Goal: Check status: Check status

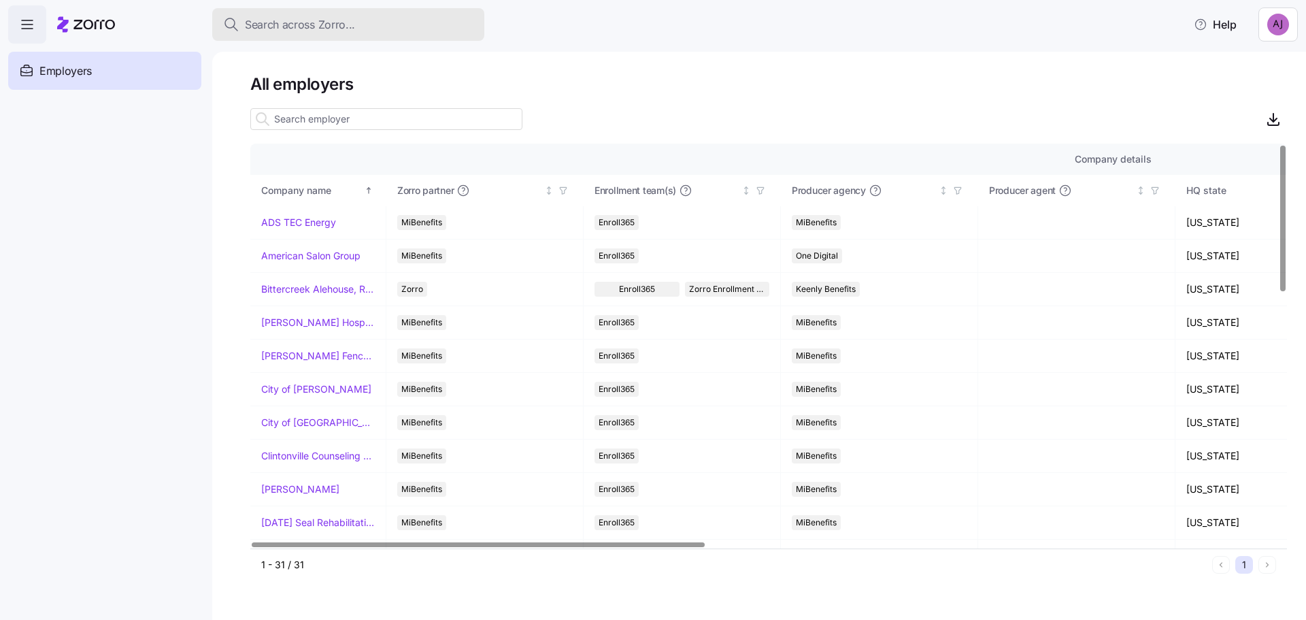
click at [322, 24] on span "Search across Zorro..." at bounding box center [300, 24] width 110 height 17
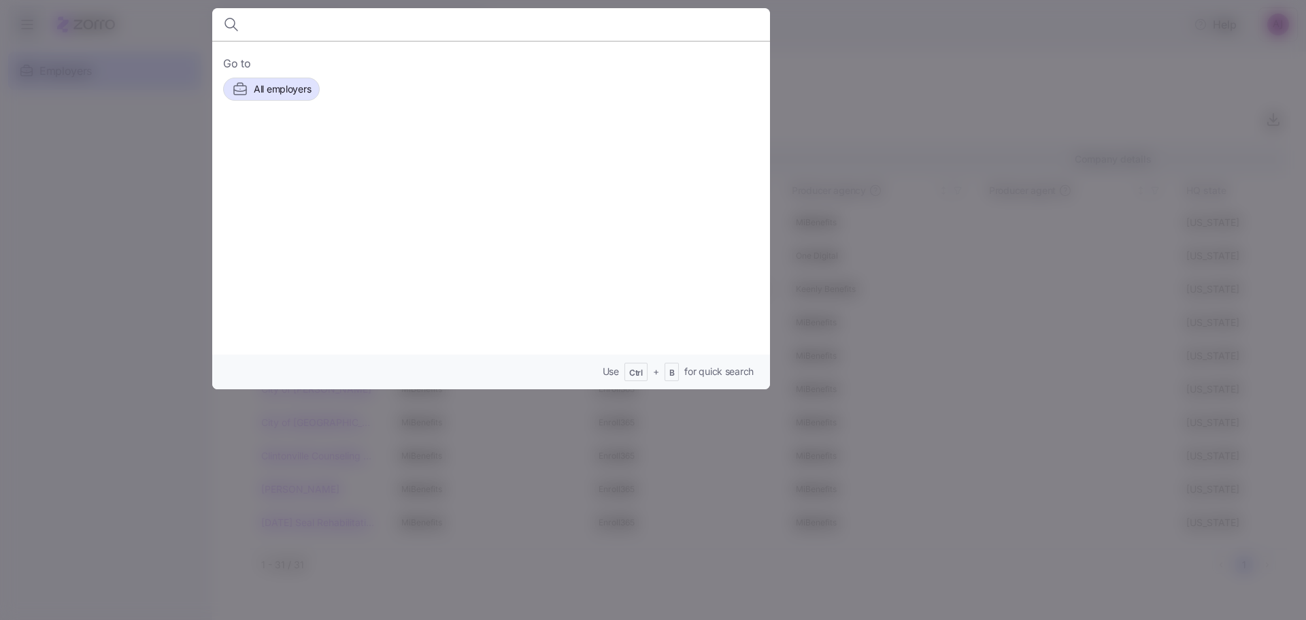
click at [433, 34] on input at bounding box center [424, 24] width 348 height 33
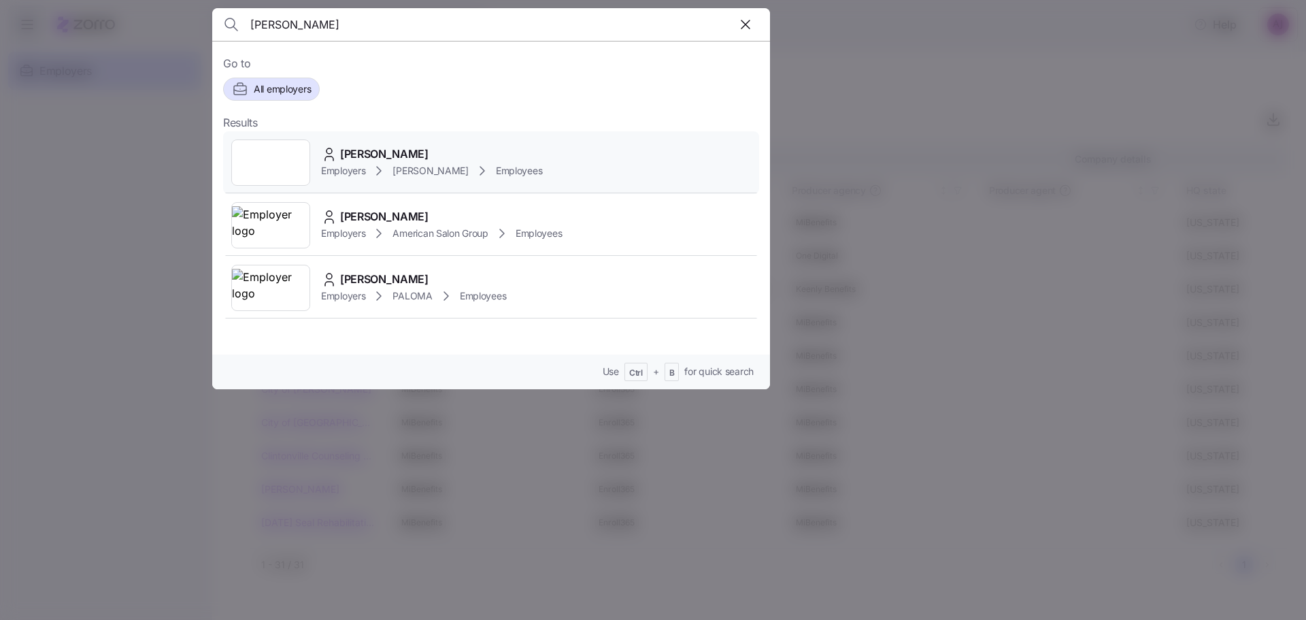
type input "[PERSON_NAME]"
click at [266, 150] on div at bounding box center [270, 162] width 79 height 46
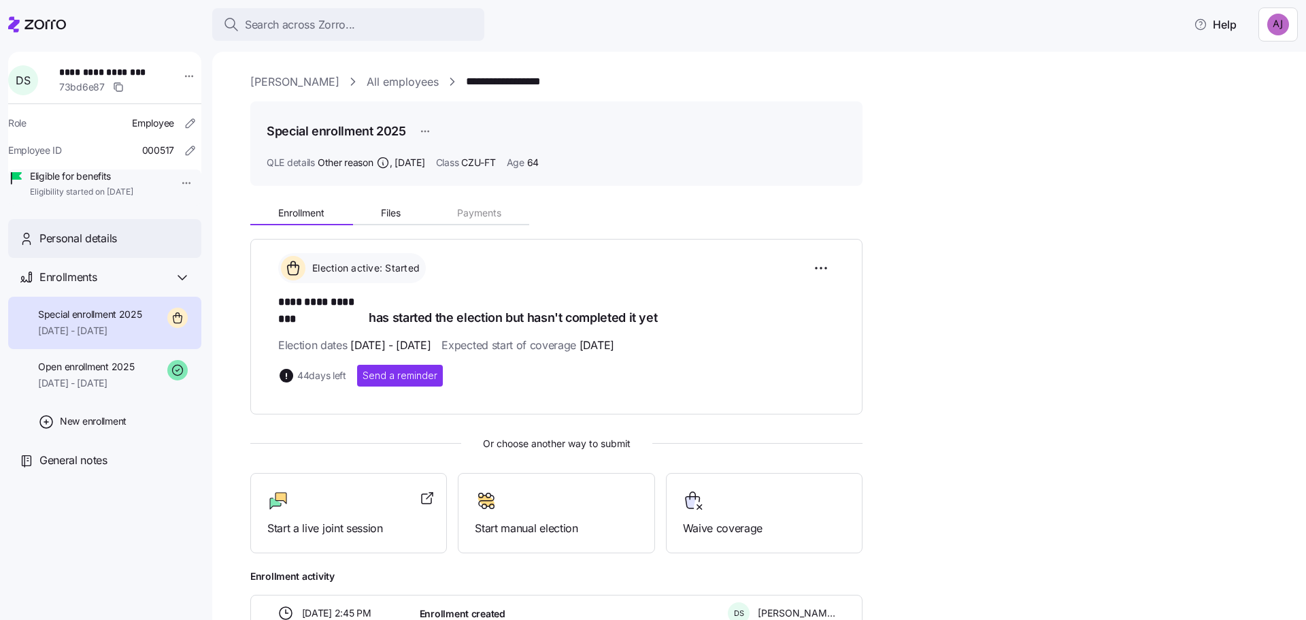
drag, startPoint x: 74, startPoint y: 260, endPoint x: 93, endPoint y: 295, distance: 40.2
click at [74, 247] on span "Personal details" at bounding box center [78, 238] width 78 height 17
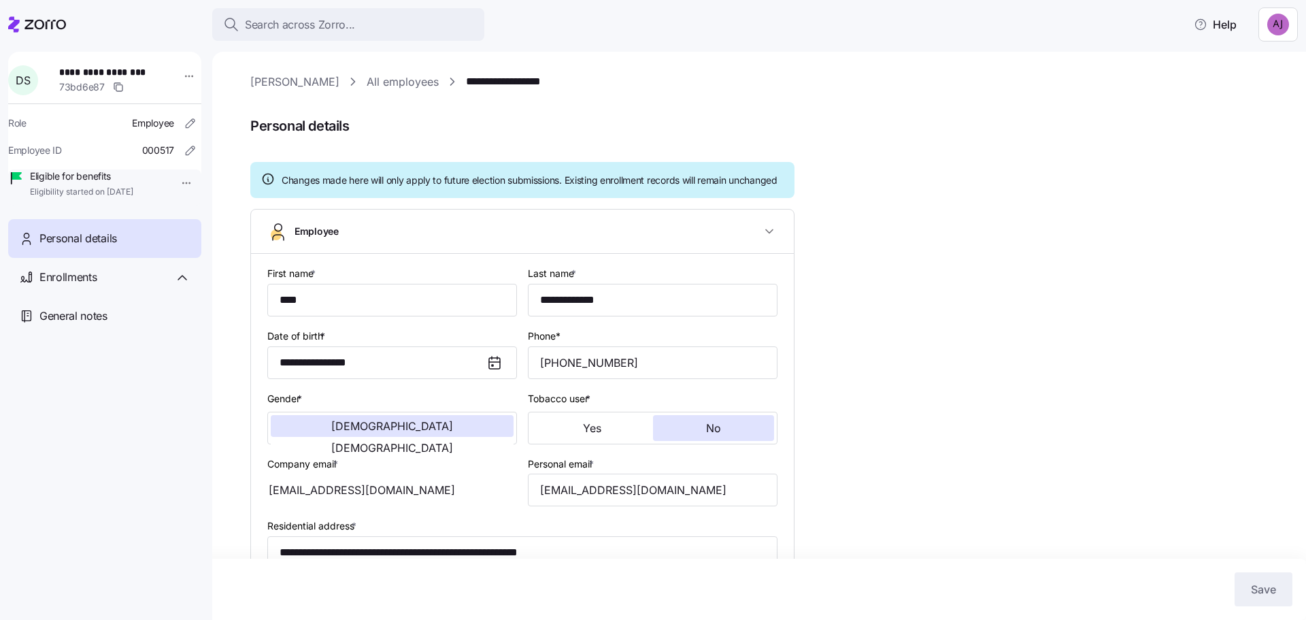
type input "CZU-FT"
drag, startPoint x: 503, startPoint y: 483, endPoint x: 289, endPoint y: 452, distance: 215.7
click at [289, 452] on div "**********" at bounding box center [522, 574] width 521 height 631
click at [79, 287] on div "Enrollments" at bounding box center [104, 277] width 193 height 39
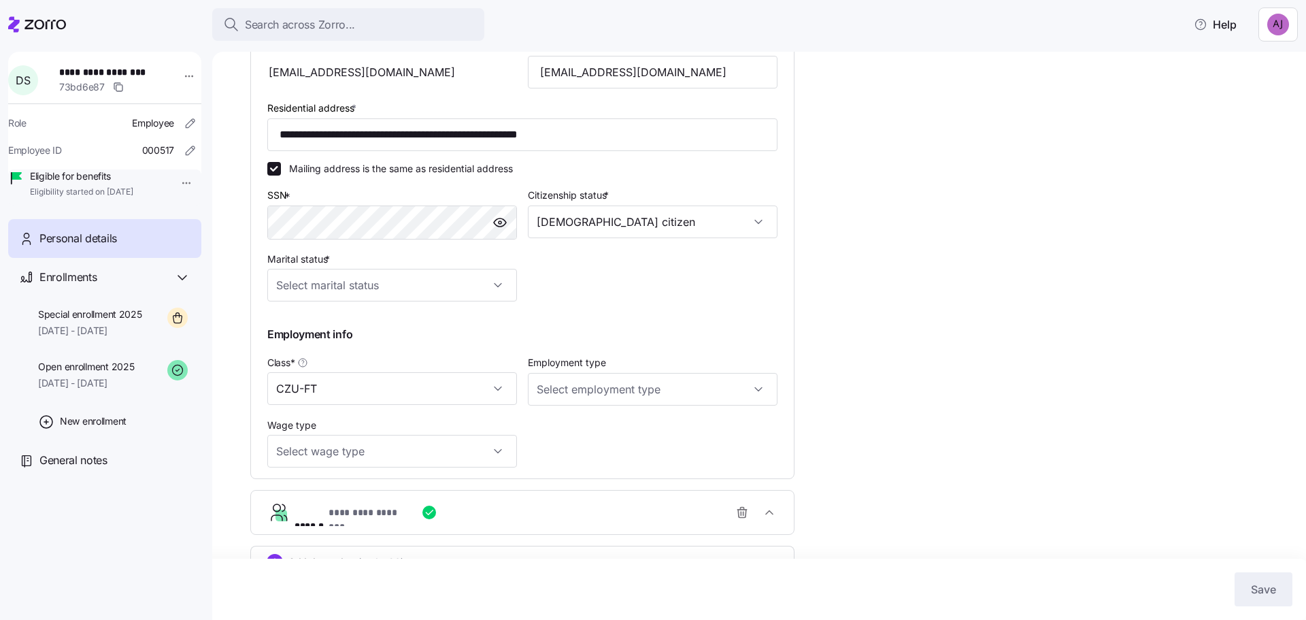
scroll to position [460, 0]
